Goal: Information Seeking & Learning: Learn about a topic

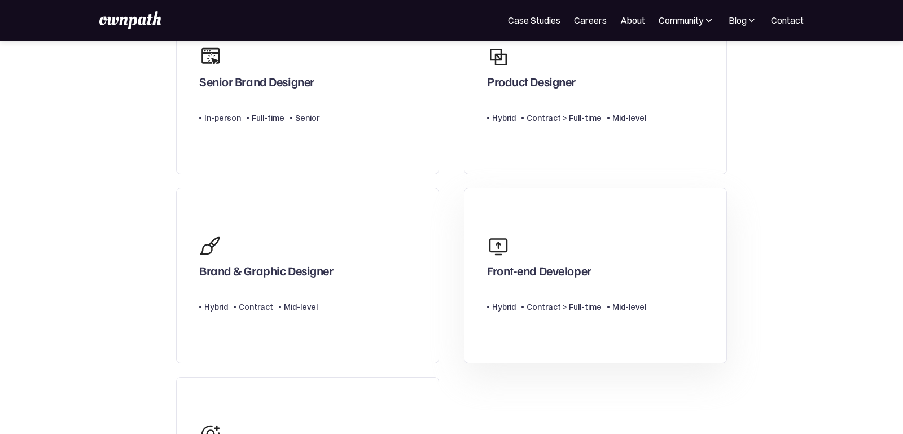
scroll to position [129, 0]
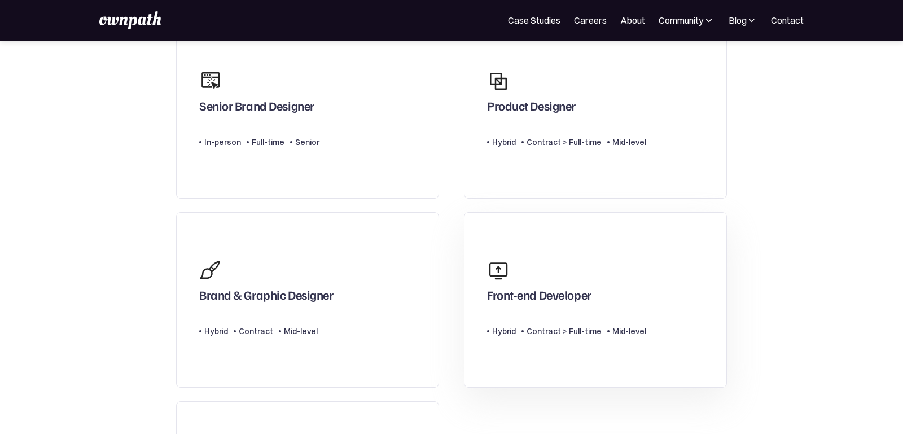
click at [633, 274] on div "Front-end Developer" at bounding box center [566, 280] width 159 height 54
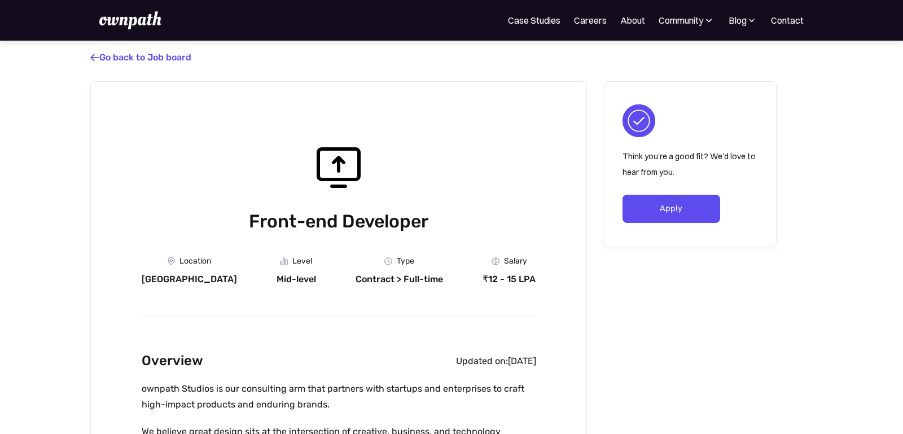
scroll to position [515, 0]
